Goal: Task Accomplishment & Management: Complete application form

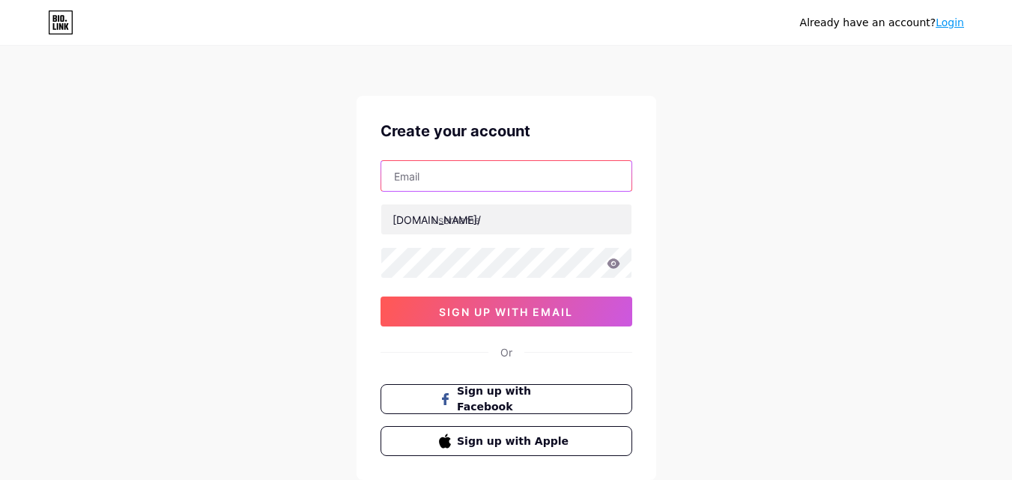
click at [513, 178] on input "text" at bounding box center [506, 176] width 250 height 30
type input "[EMAIL_ADDRESS][DOMAIN_NAME]"
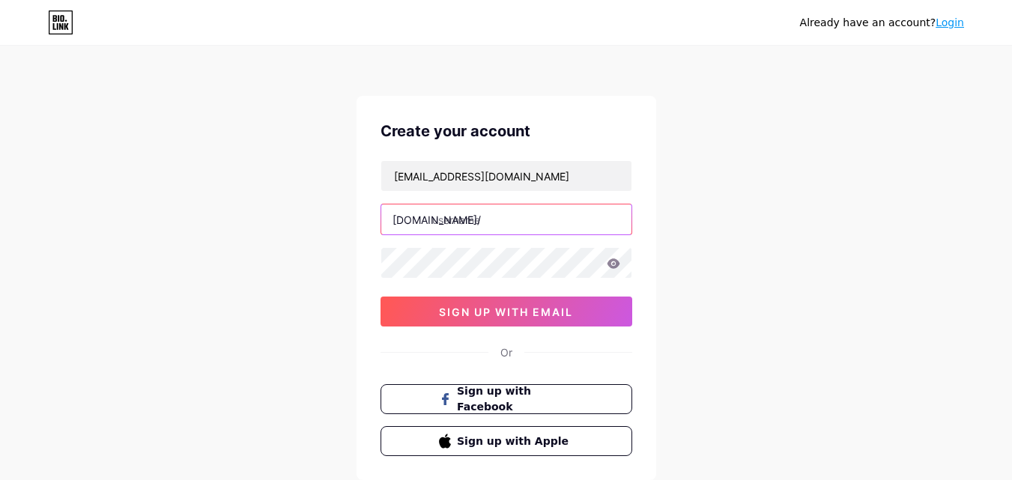
click at [483, 226] on input "text" at bounding box center [506, 220] width 250 height 30
click at [466, 222] on input "vivianaprofe" at bounding box center [506, 220] width 250 height 30
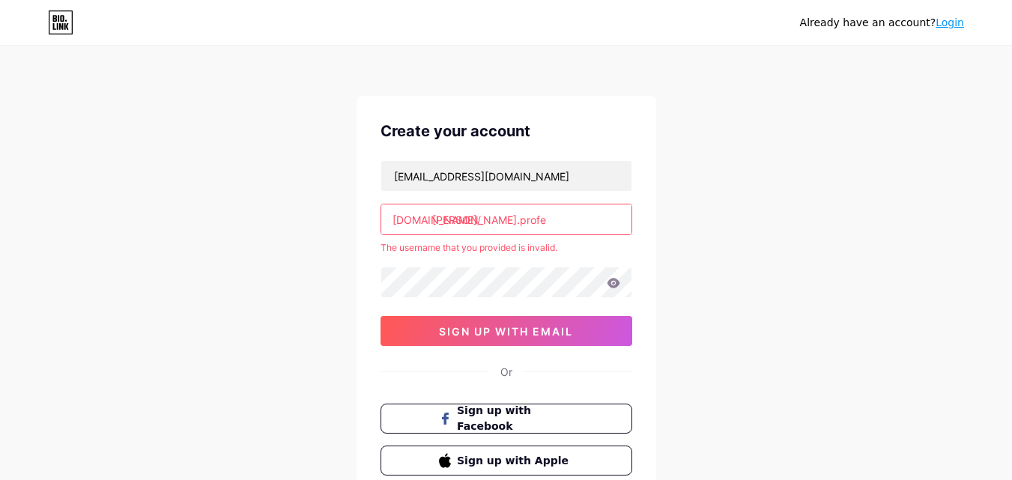
click at [470, 222] on input "[PERSON_NAME].profe" at bounding box center [506, 220] width 250 height 30
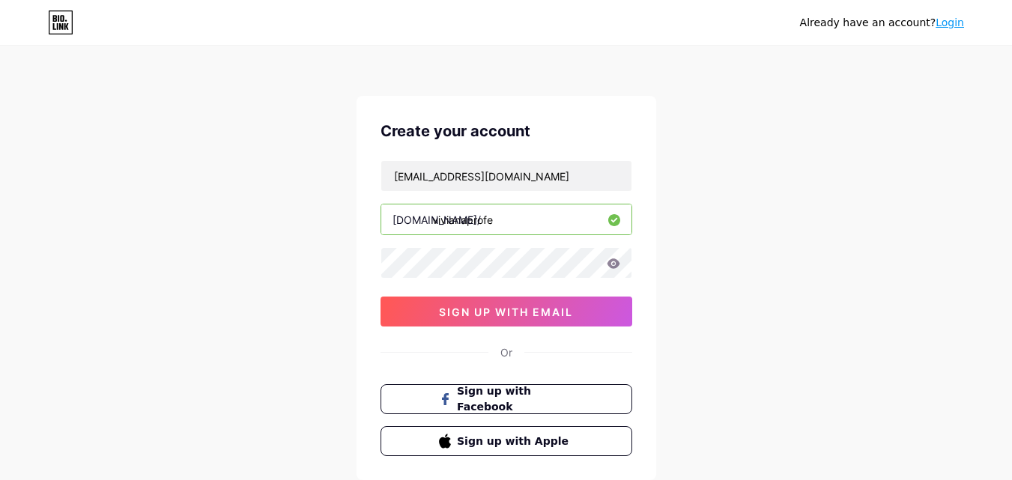
click at [527, 217] on input "vivianaprofe" at bounding box center [506, 220] width 250 height 30
drag, startPoint x: 524, startPoint y: 217, endPoint x: 493, endPoint y: 223, distance: 31.2
click at [493, 223] on input "vivianaprofesora" at bounding box center [506, 220] width 250 height 30
type input "vivianaprofe"
click at [322, 258] on div "Already have an account? Login Create your account [EMAIL_ADDRESS][DOMAIN_NAME]…" at bounding box center [506, 286] width 1012 height 573
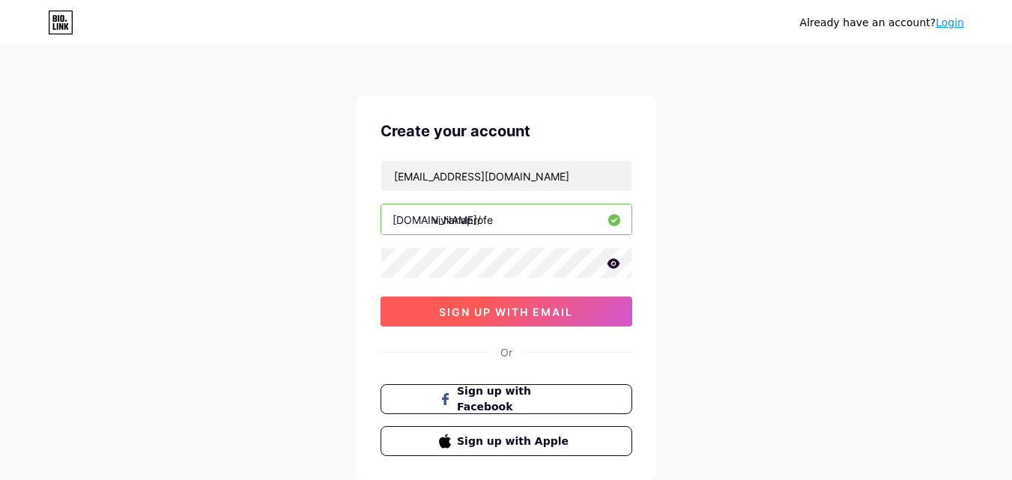
click at [522, 300] on button "sign up with email" at bounding box center [507, 312] width 252 height 30
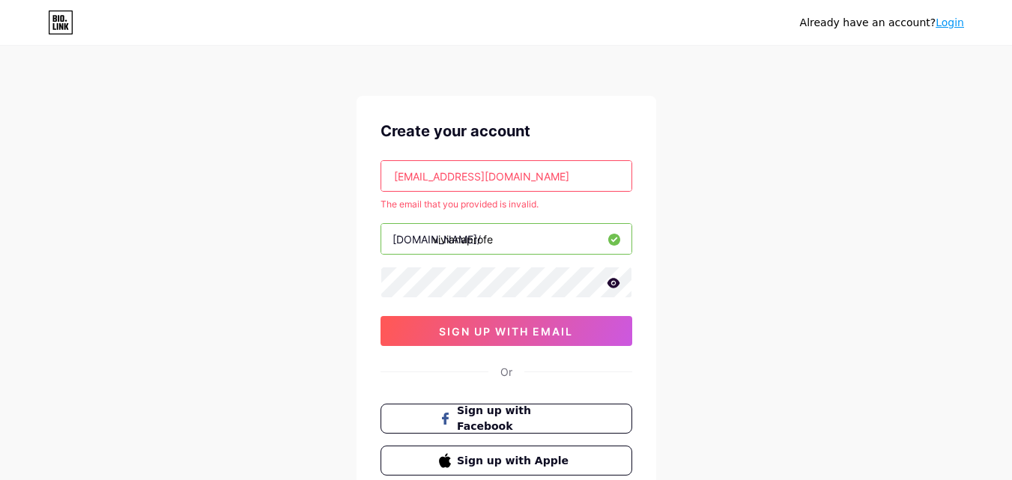
click at [387, 180] on input "[EMAIL_ADDRESS][DOMAIN_NAME]" at bounding box center [506, 176] width 250 height 30
drag, startPoint x: 388, startPoint y: 179, endPoint x: 511, endPoint y: 184, distance: 123.0
click at [494, 182] on input "[EMAIL_ADDRESS][DOMAIN_NAME]" at bounding box center [506, 176] width 250 height 30
click at [514, 183] on input "[EMAIL_ADDRESS][DOMAIN_NAME]" at bounding box center [506, 176] width 250 height 30
drag, startPoint x: 393, startPoint y: 176, endPoint x: 429, endPoint y: 182, distance: 36.5
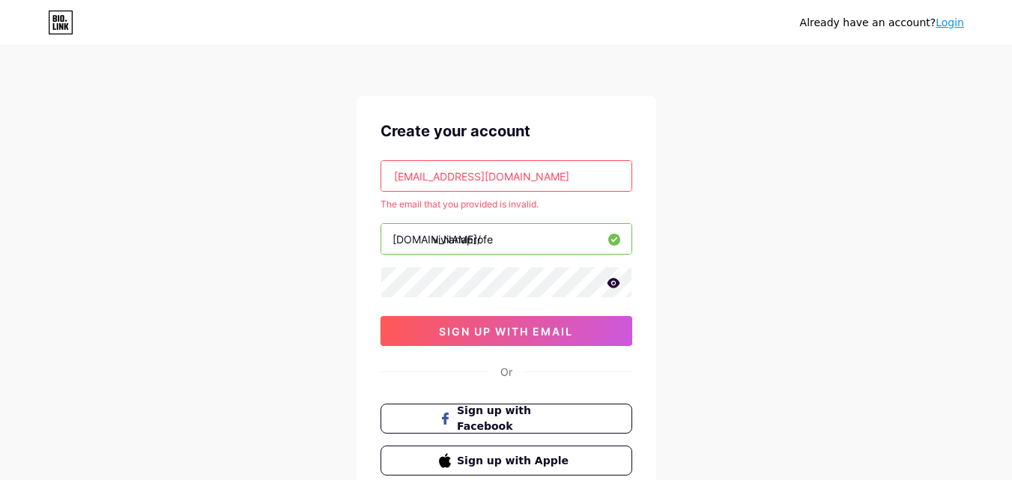
click at [393, 176] on input "[EMAIL_ADDRESS][DOMAIN_NAME]" at bounding box center [506, 176] width 250 height 30
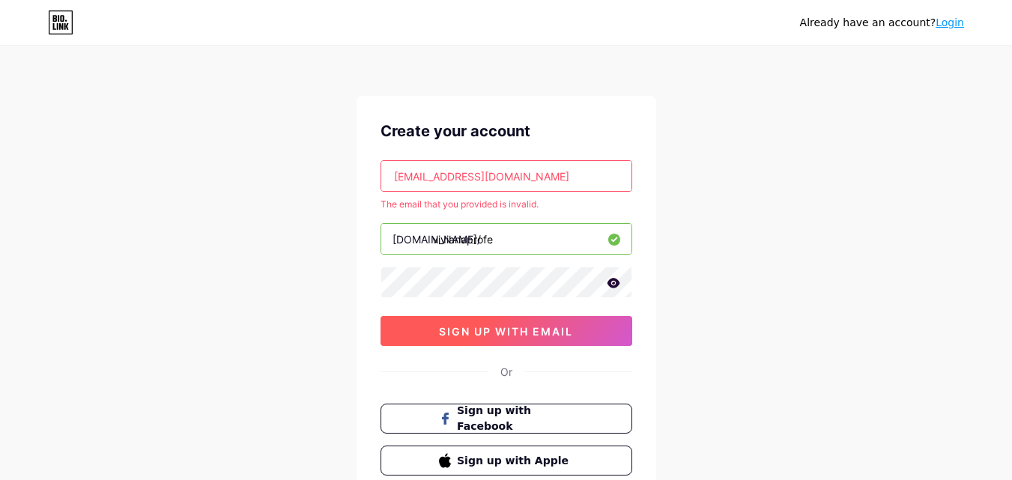
click at [498, 330] on span "sign up with email" at bounding box center [506, 331] width 134 height 13
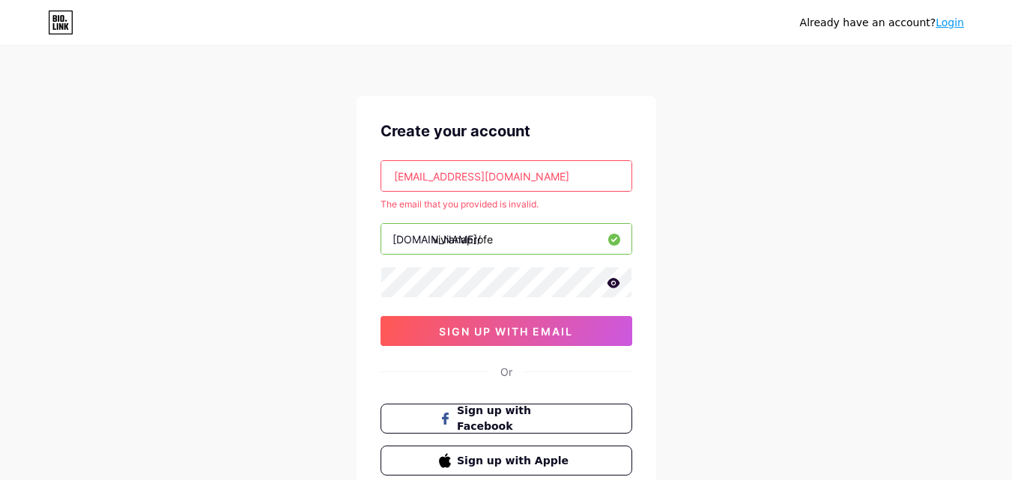
drag, startPoint x: 506, startPoint y: 171, endPoint x: 444, endPoint y: 169, distance: 62.2
click at [444, 169] on input "[EMAIL_ADDRESS][DOMAIN_NAME]" at bounding box center [506, 176] width 250 height 30
click at [462, 179] on input "[EMAIL_ADDRESS][DOMAIN_NAME]" at bounding box center [506, 176] width 250 height 30
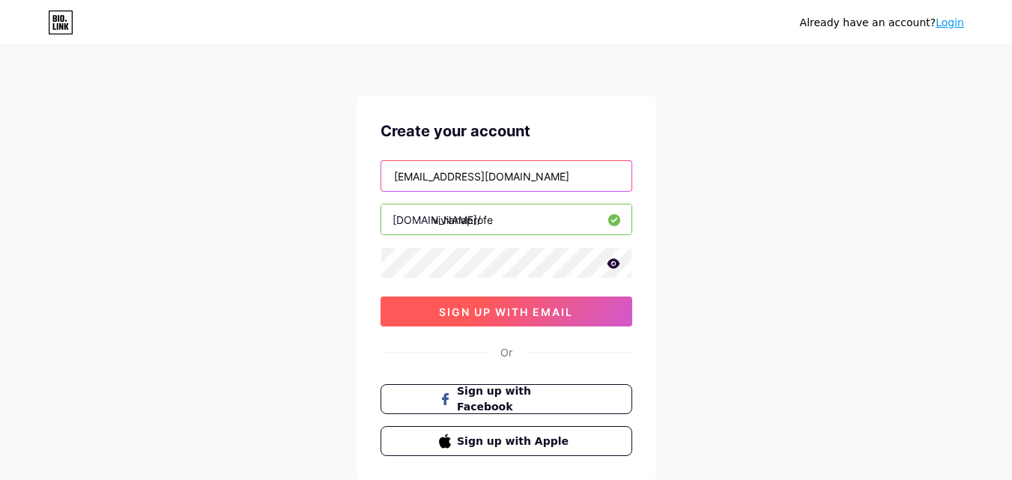
type input "[EMAIL_ADDRESS][DOMAIN_NAME]"
click at [487, 314] on span "sign up with email" at bounding box center [506, 312] width 134 height 13
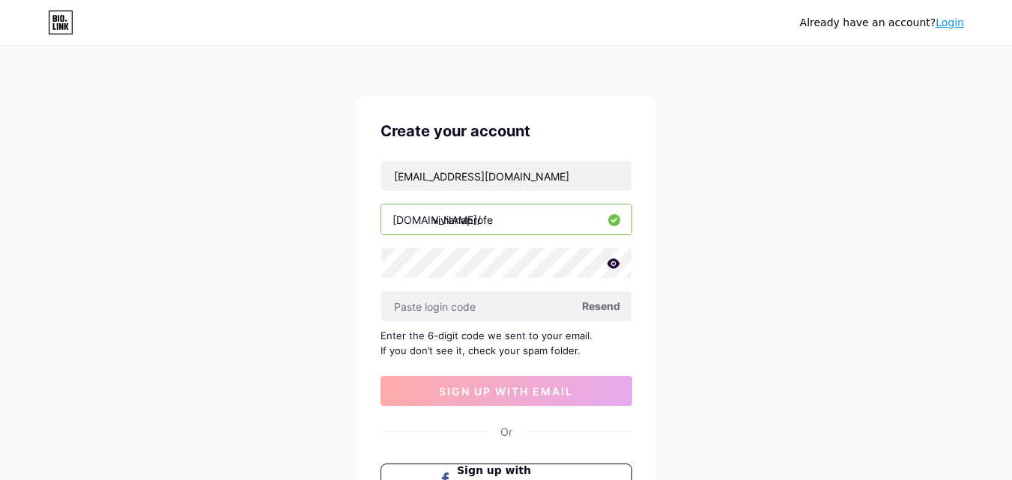
click at [597, 307] on span "Resend" at bounding box center [601, 306] width 38 height 16
paste input "492728"
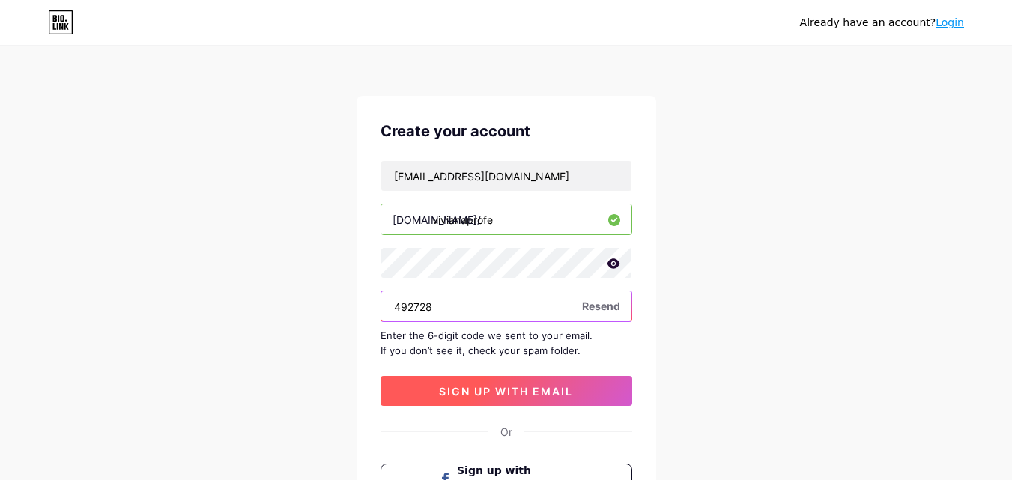
type input "492728"
click at [476, 396] on span "sign up with email" at bounding box center [506, 391] width 134 height 13
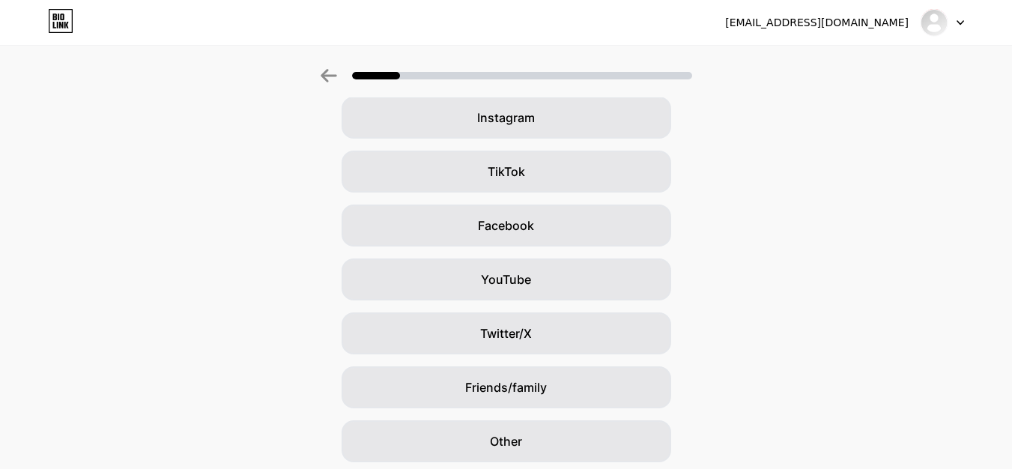
scroll to position [150, 0]
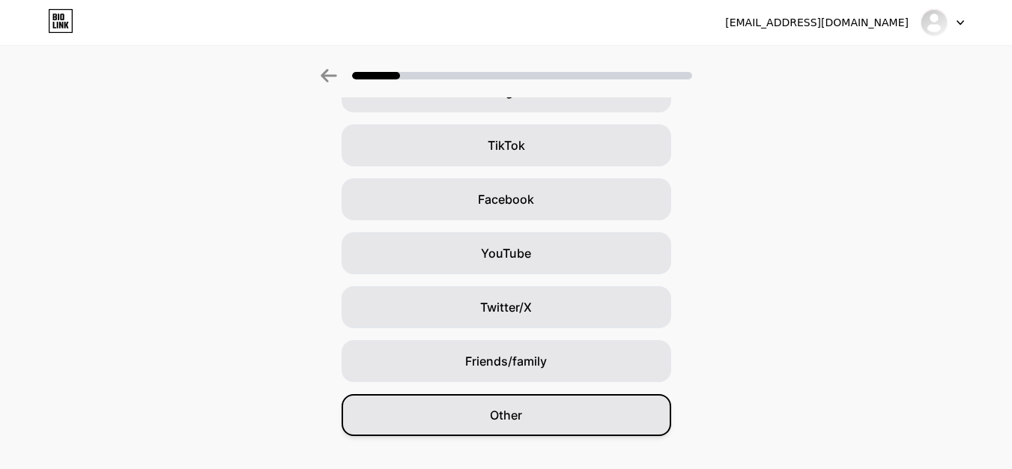
click at [419, 417] on div "Other" at bounding box center [507, 415] width 330 height 42
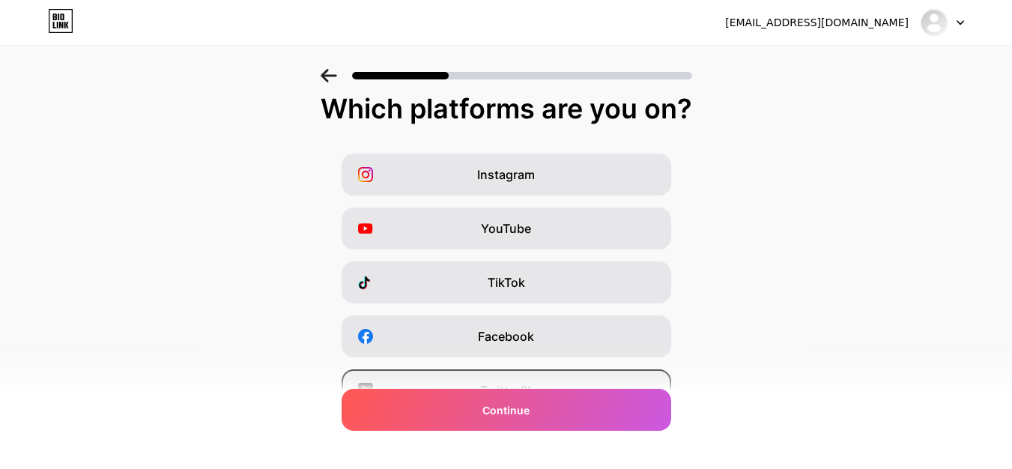
scroll to position [0, 0]
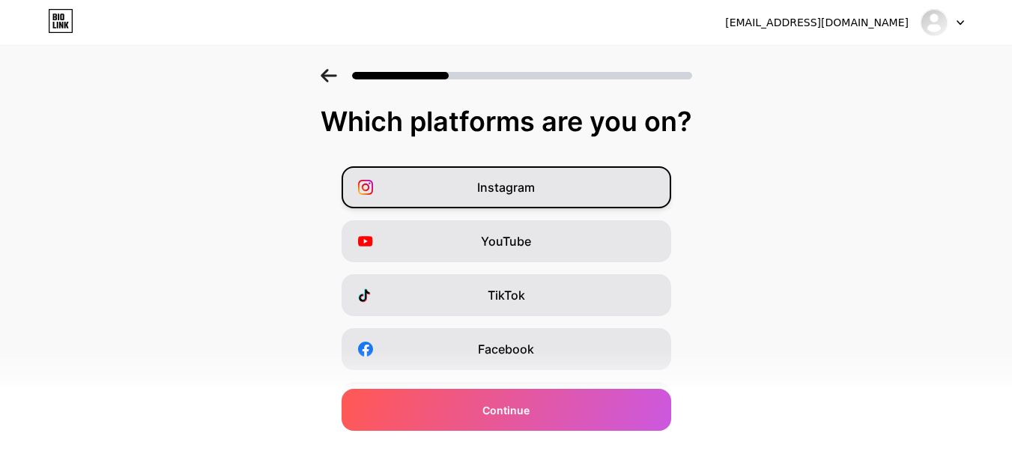
click at [450, 186] on div "Instagram" at bounding box center [507, 187] width 330 height 42
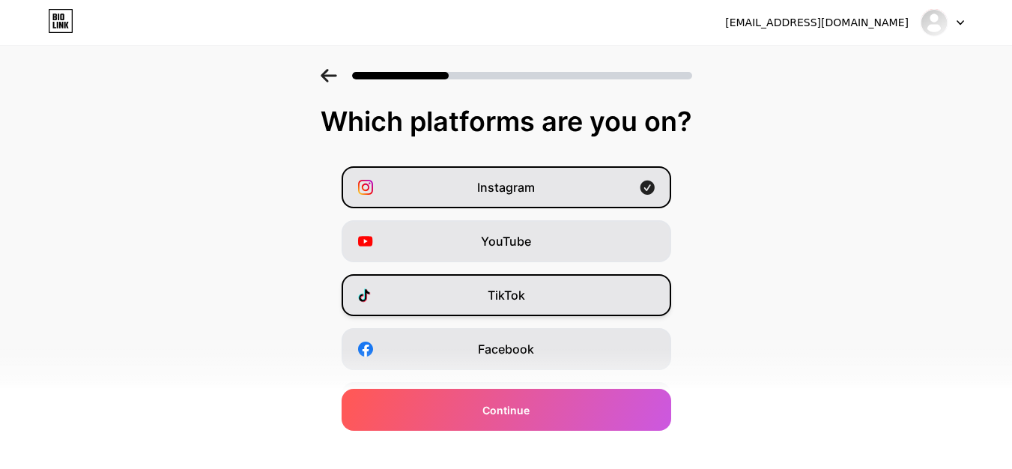
click at [496, 304] on div "TikTok" at bounding box center [507, 295] width 330 height 42
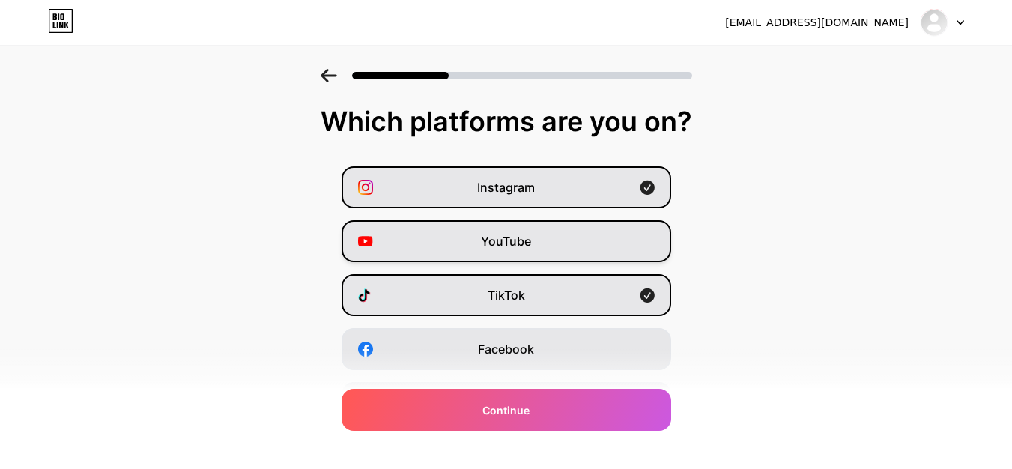
click at [503, 241] on span "YouTube" at bounding box center [506, 241] width 50 height 18
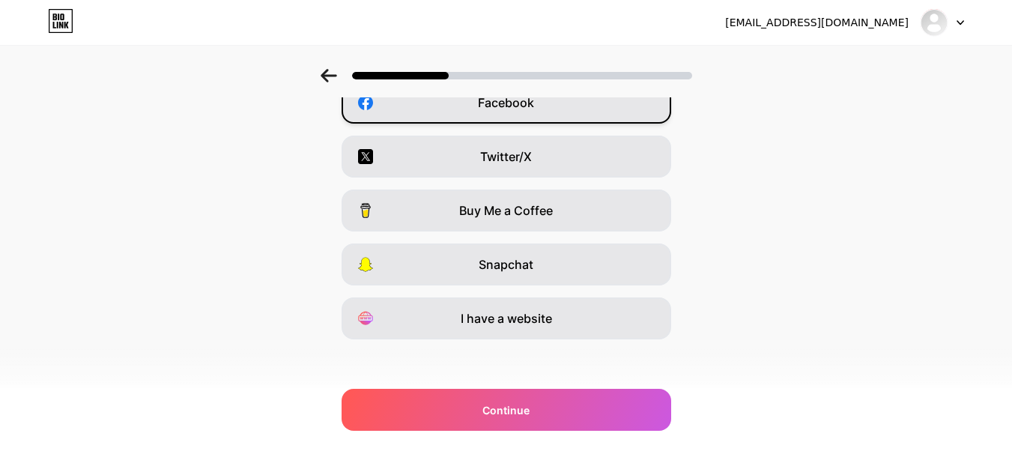
scroll to position [252, 0]
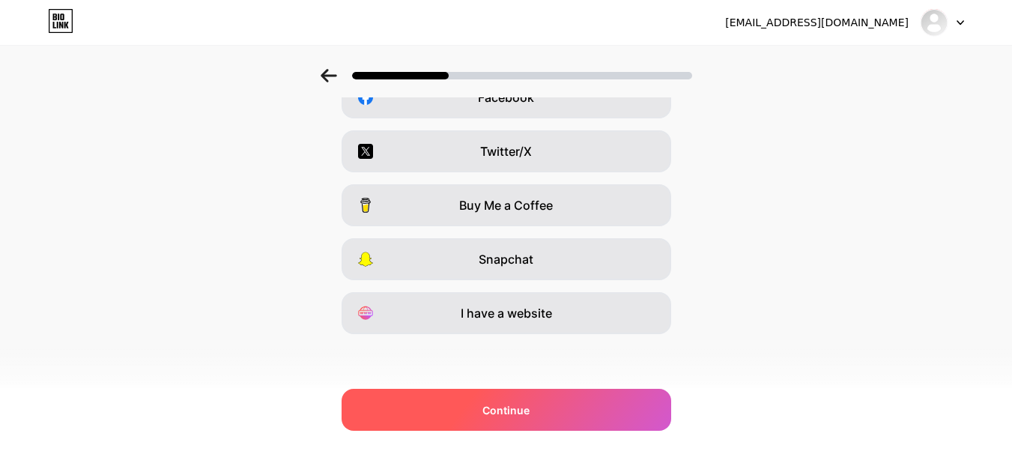
click at [533, 419] on div "Continue" at bounding box center [507, 410] width 330 height 42
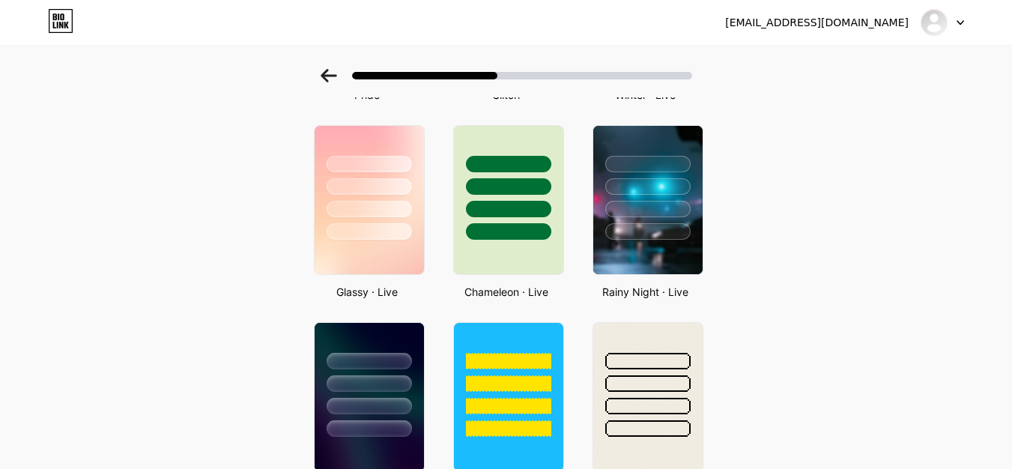
scroll to position [342, 0]
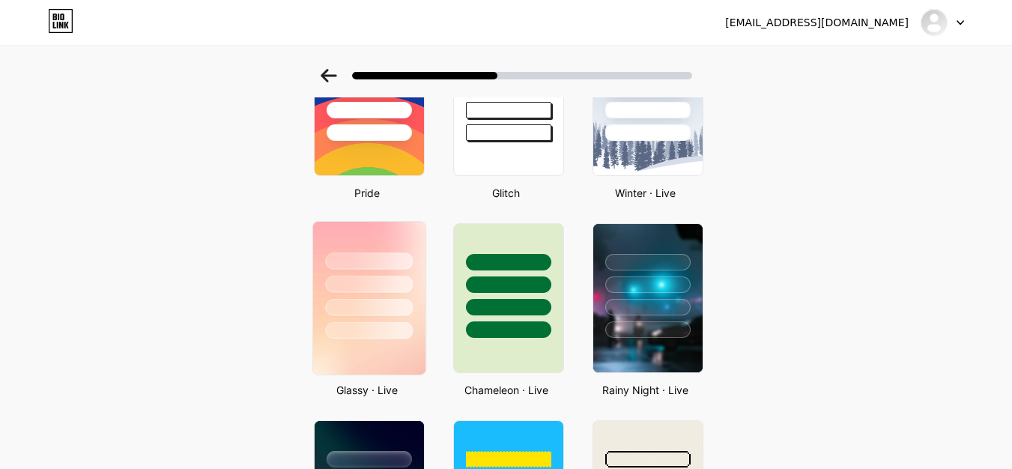
click at [408, 308] on div at bounding box center [369, 307] width 88 height 17
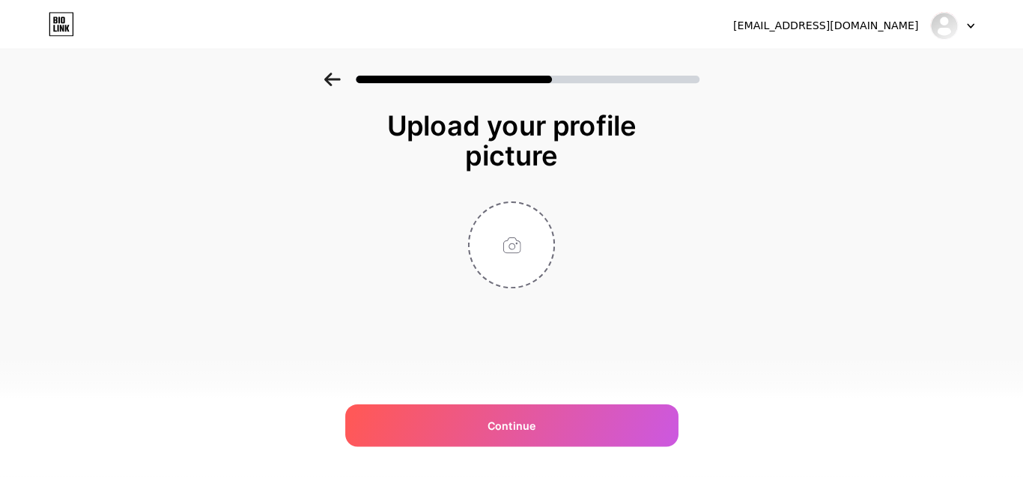
scroll to position [0, 0]
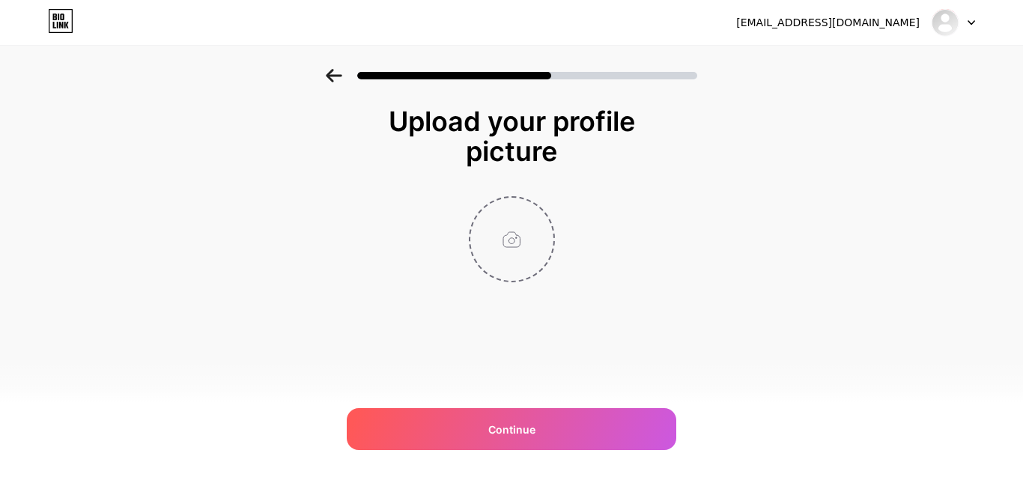
click at [518, 258] on input "file" at bounding box center [511, 239] width 83 height 83
